Goal: Information Seeking & Learning: Check status

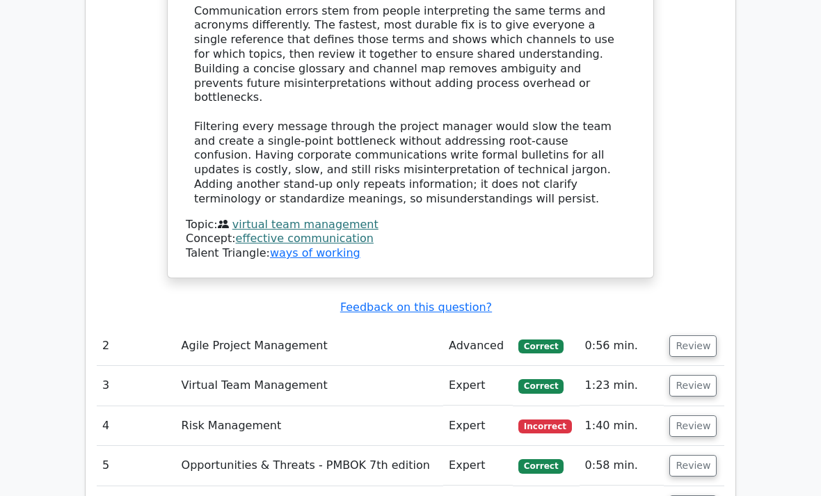
scroll to position [1354, 0]
click at [695, 335] on button "Review" at bounding box center [692, 346] width 47 height 22
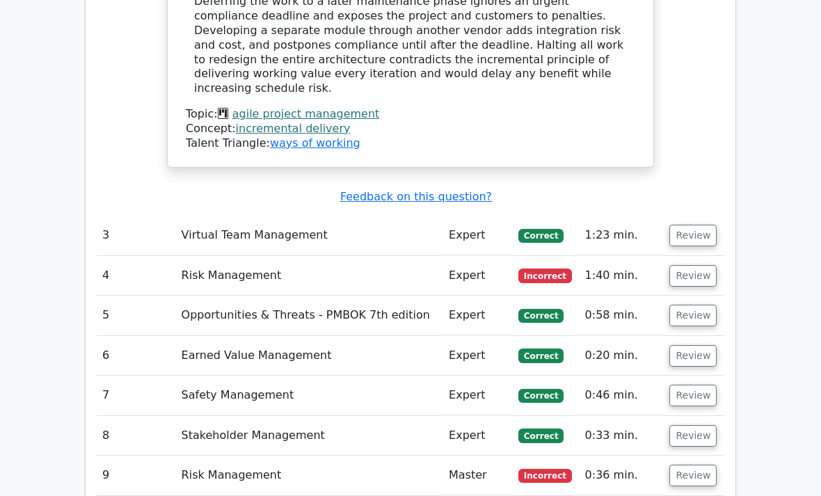
scroll to position [2306, 0]
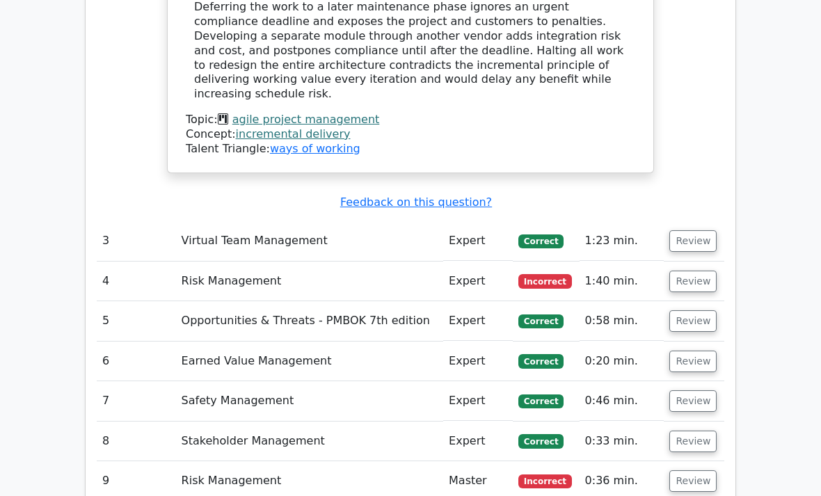
click at [687, 231] on button "Review" at bounding box center [692, 242] width 47 height 22
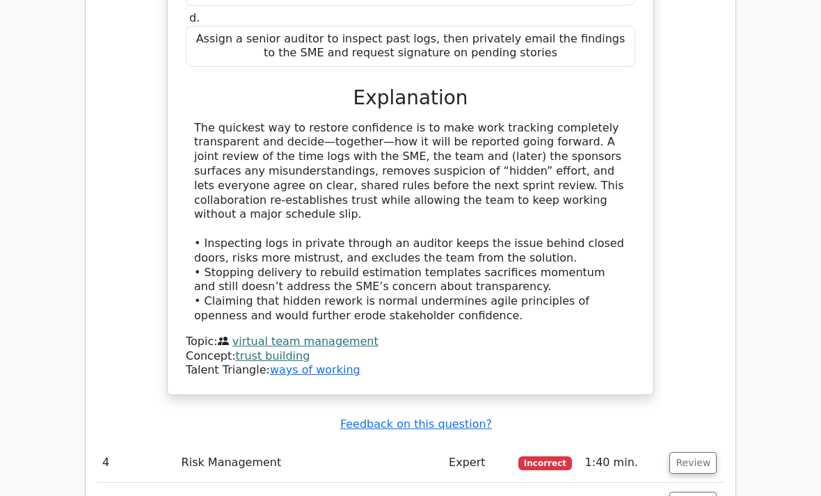
scroll to position [2893, 0]
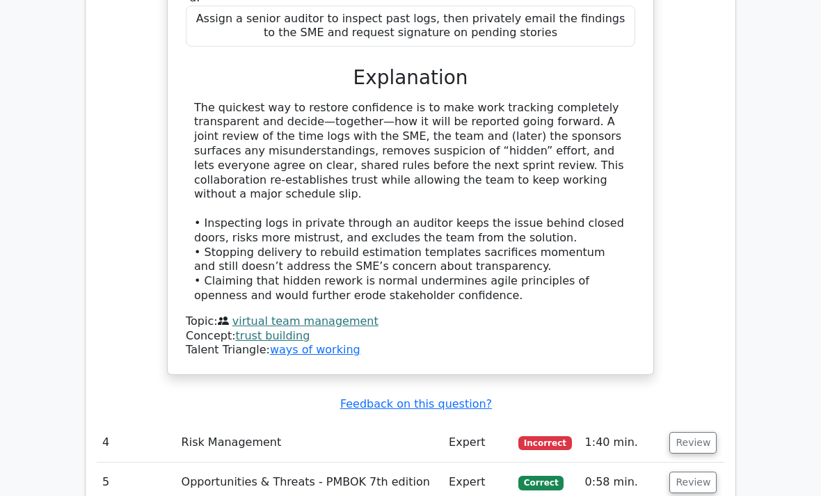
click at [701, 432] on button "Review" at bounding box center [692, 443] width 47 height 22
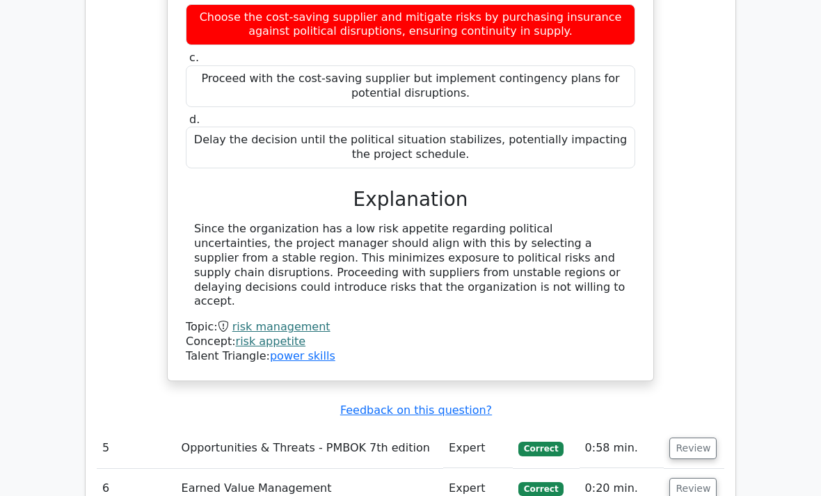
scroll to position [3587, 0]
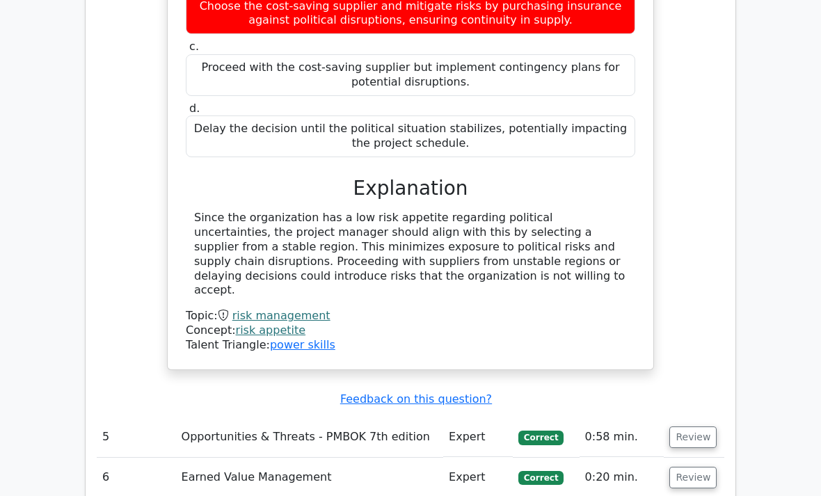
click at [694, 426] on button "Review" at bounding box center [692, 437] width 47 height 22
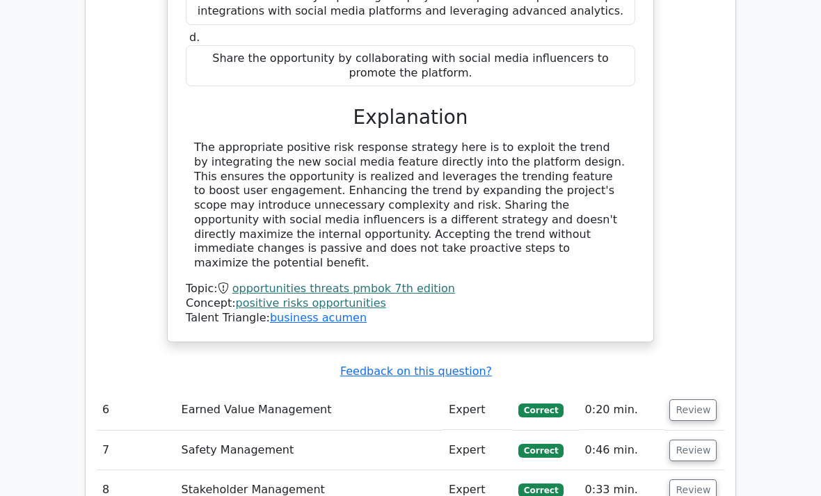
scroll to position [4332, 0]
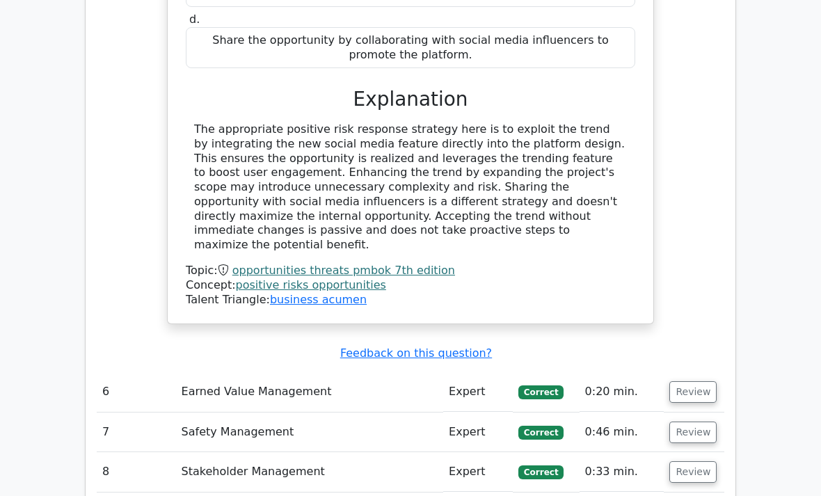
click at [692, 381] on button "Review" at bounding box center [692, 392] width 47 height 22
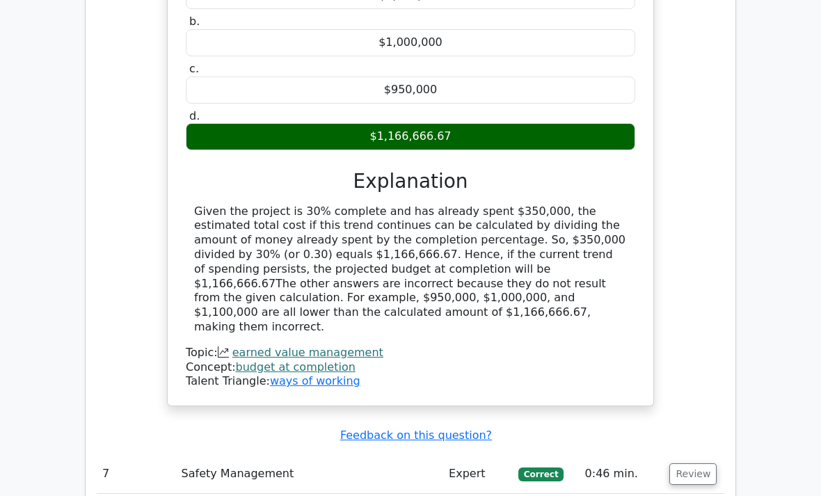
scroll to position [4874, 0]
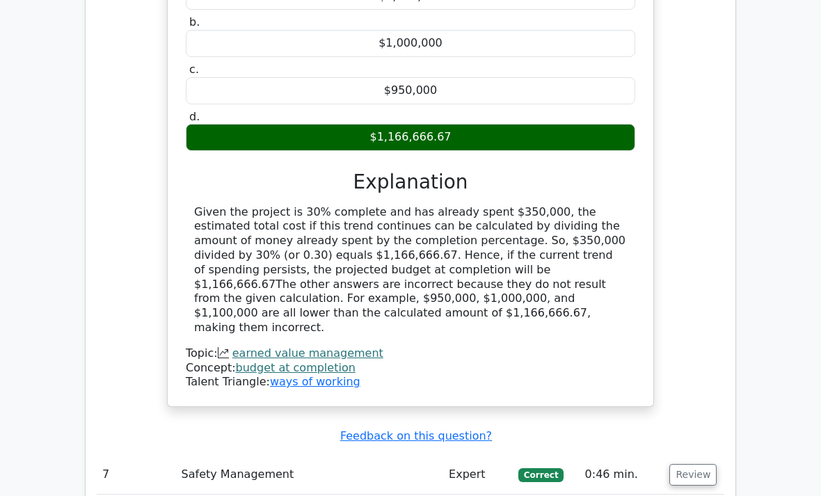
click at [694, 464] on button "Review" at bounding box center [692, 475] width 47 height 22
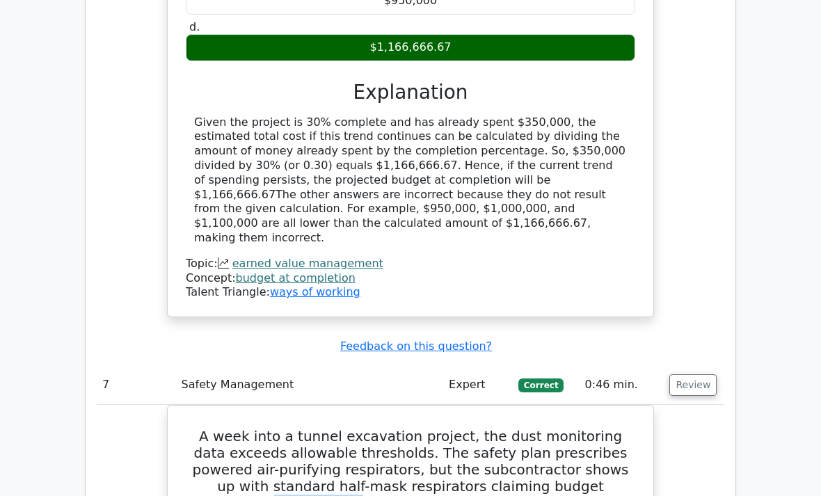
scroll to position [4957, 0]
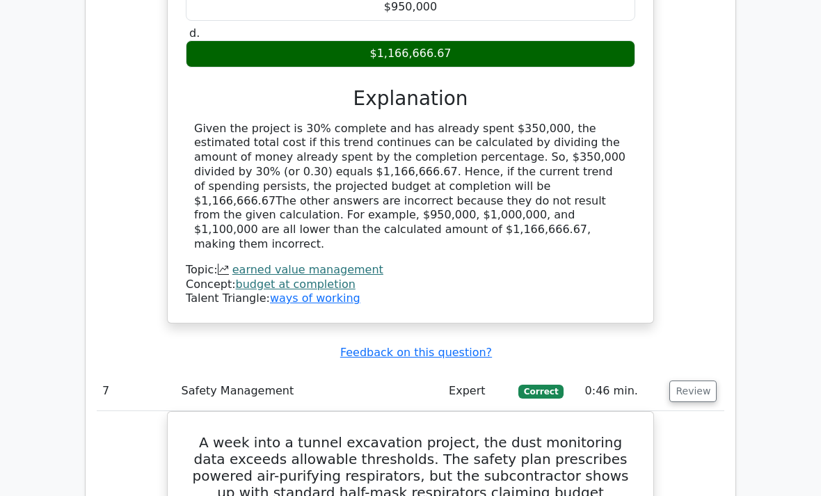
click at [471, 435] on h5 "A week into a tunnel excavation project, the dust monitoring data exceeds allow…" at bounding box center [410, 502] width 452 height 134
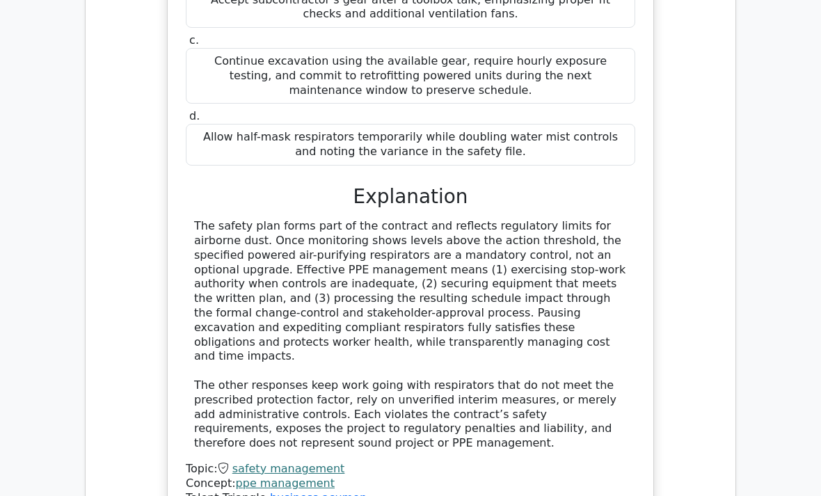
scroll to position [5623, 0]
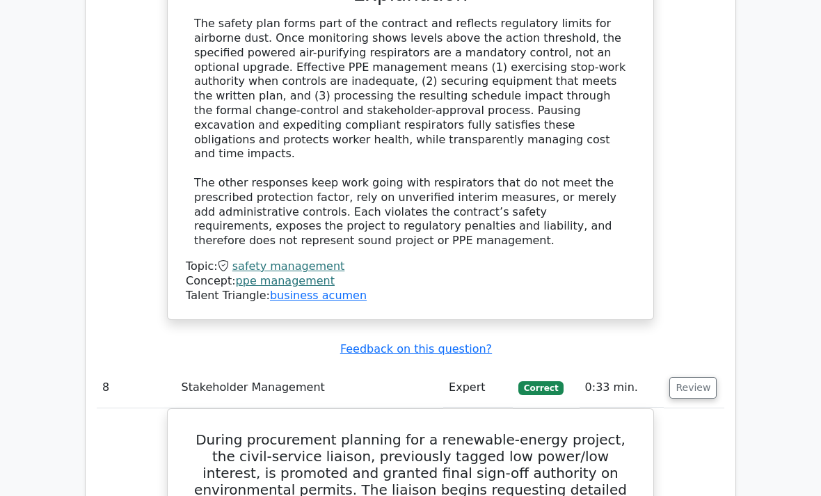
scroll to position [5825, 0]
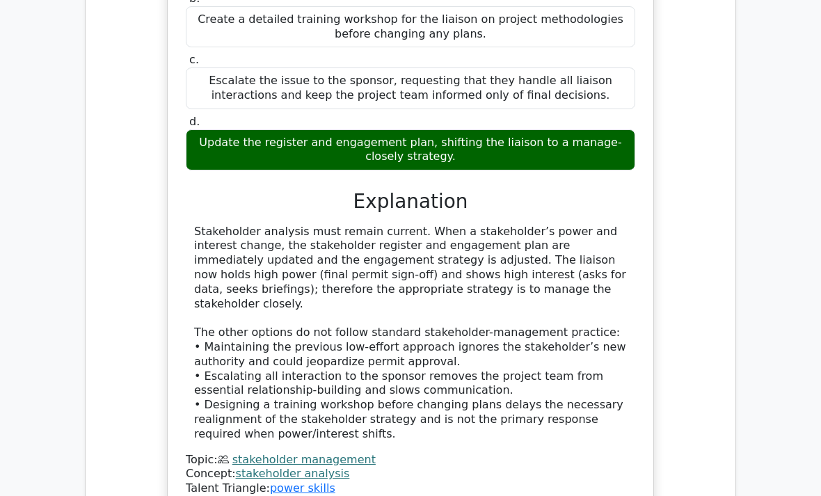
scroll to position [6452, 0]
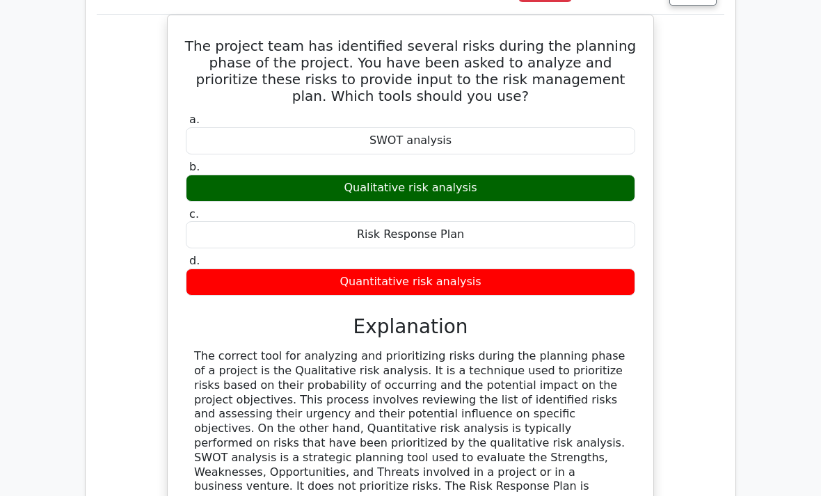
scroll to position [7064, 0]
